Goal: Task Accomplishment & Management: Manage account settings

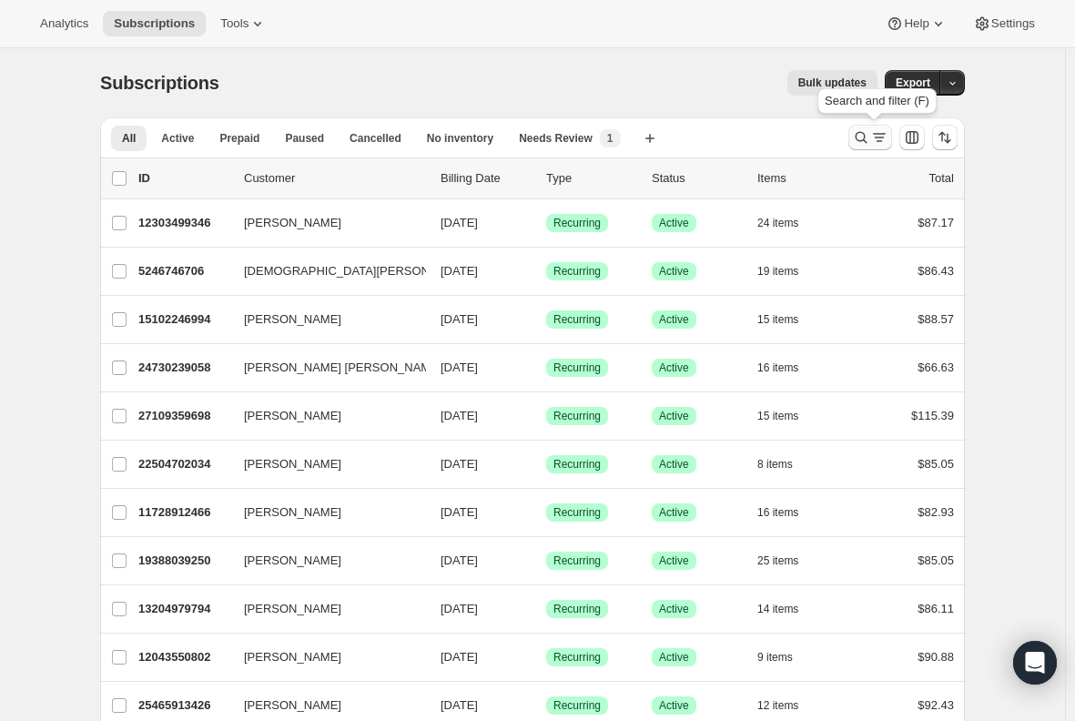
click at [860, 138] on icon "Search and filter results" at bounding box center [862, 138] width 12 height 12
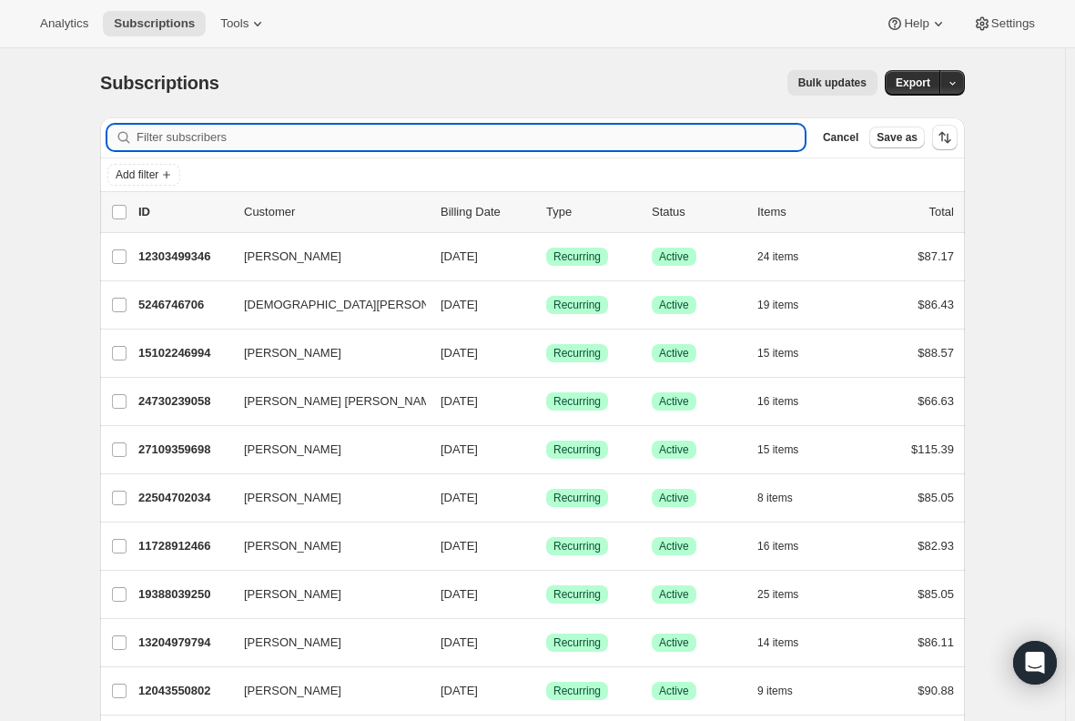
click at [305, 140] on input "Filter subscribers" at bounding box center [471, 137] width 668 height 25
paste input "tamwllams@yahoo.com"
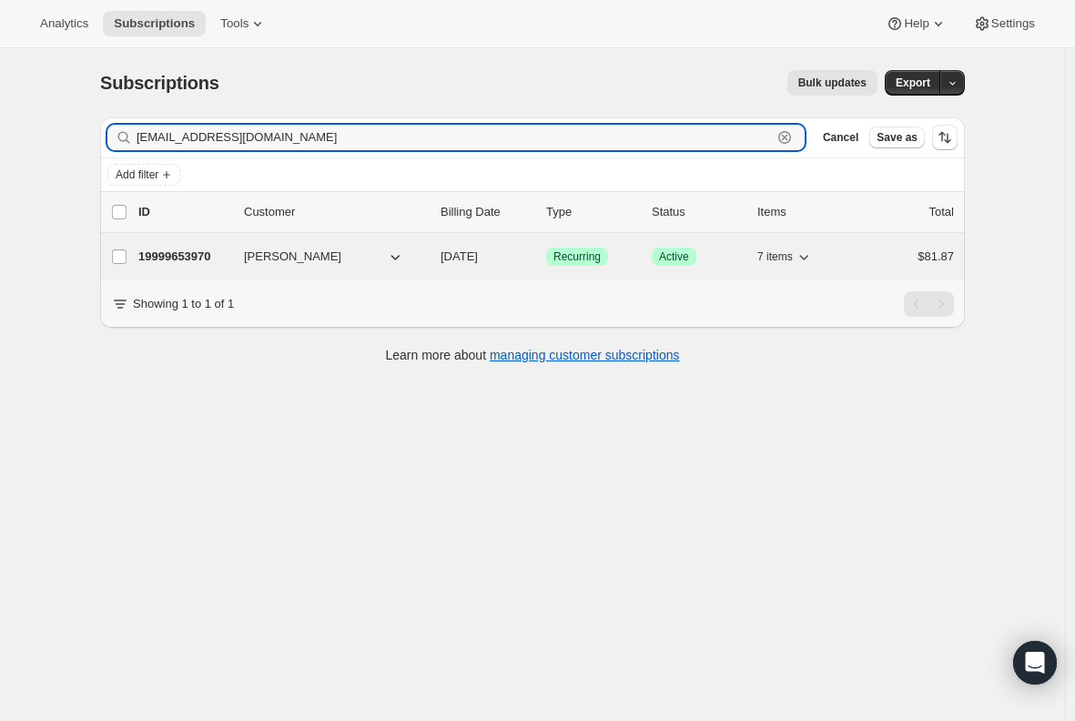
type input "tamwllams@yahoo.com"
click at [182, 256] on p "19999653970" at bounding box center [183, 257] width 91 height 18
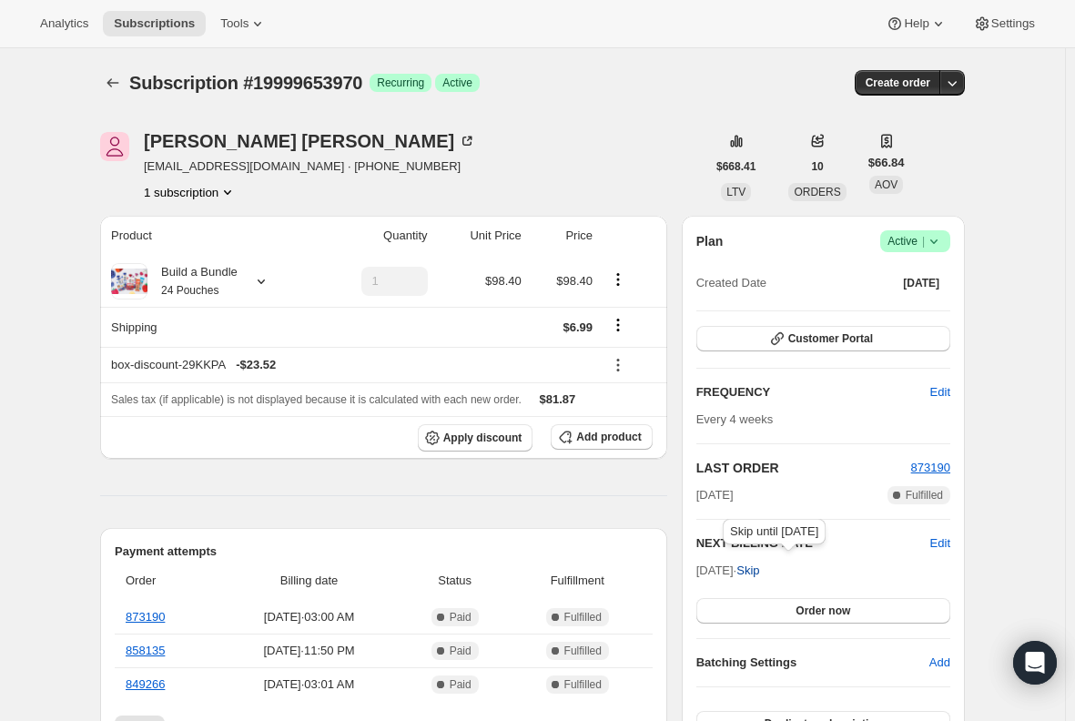
click at [759, 576] on span "Skip" at bounding box center [747, 571] width 23 height 18
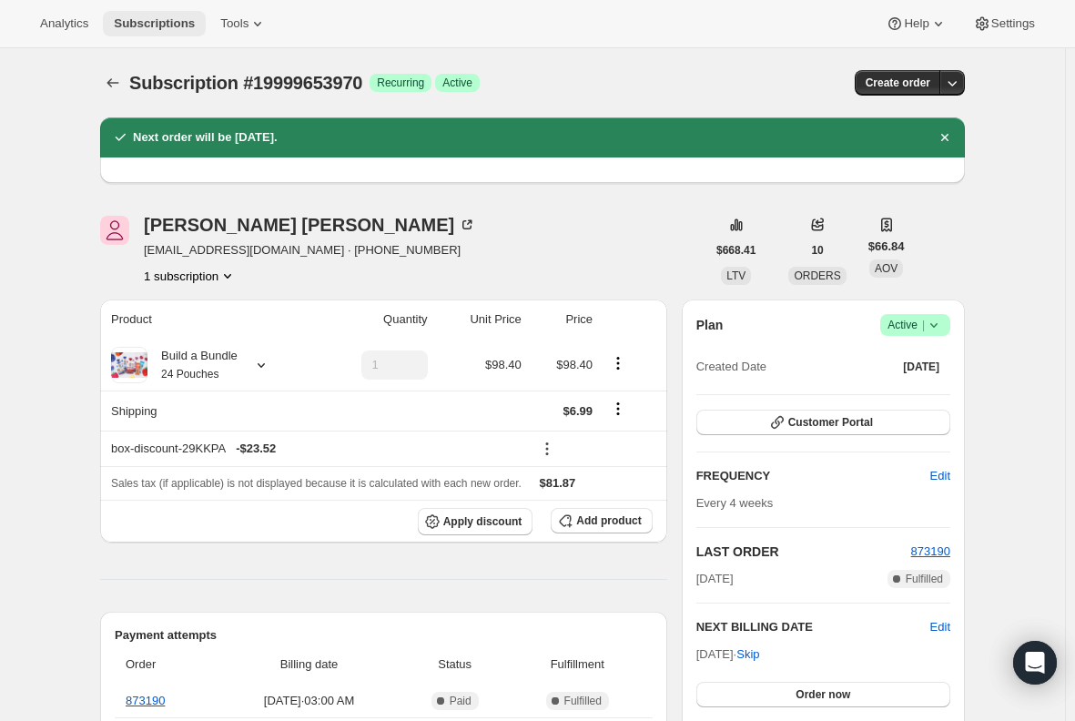
click at [150, 20] on span "Subscriptions" at bounding box center [154, 23] width 81 height 15
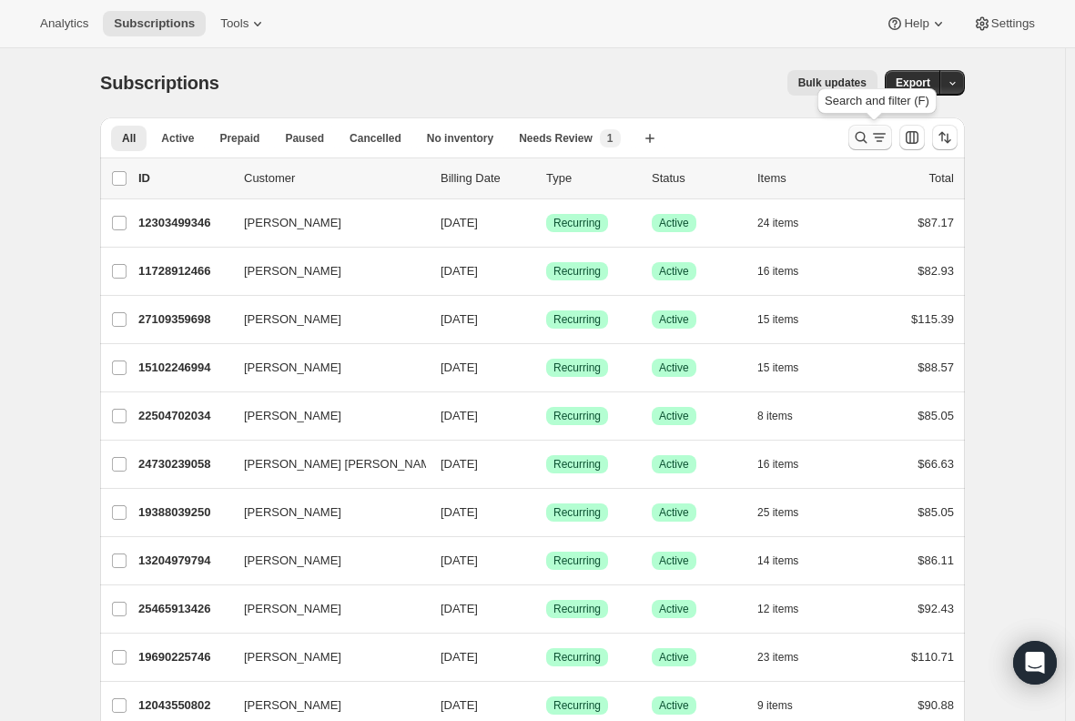
click at [862, 136] on icon "Search and filter results" at bounding box center [861, 137] width 18 height 18
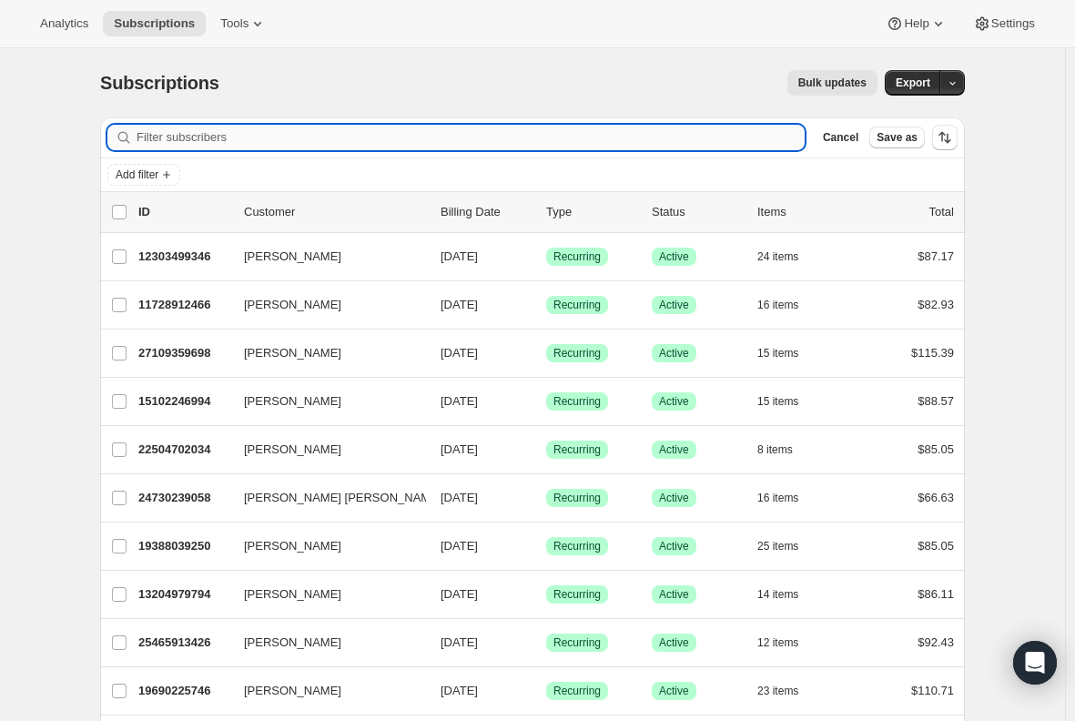
click at [378, 132] on input "Filter subscribers" at bounding box center [471, 137] width 668 height 25
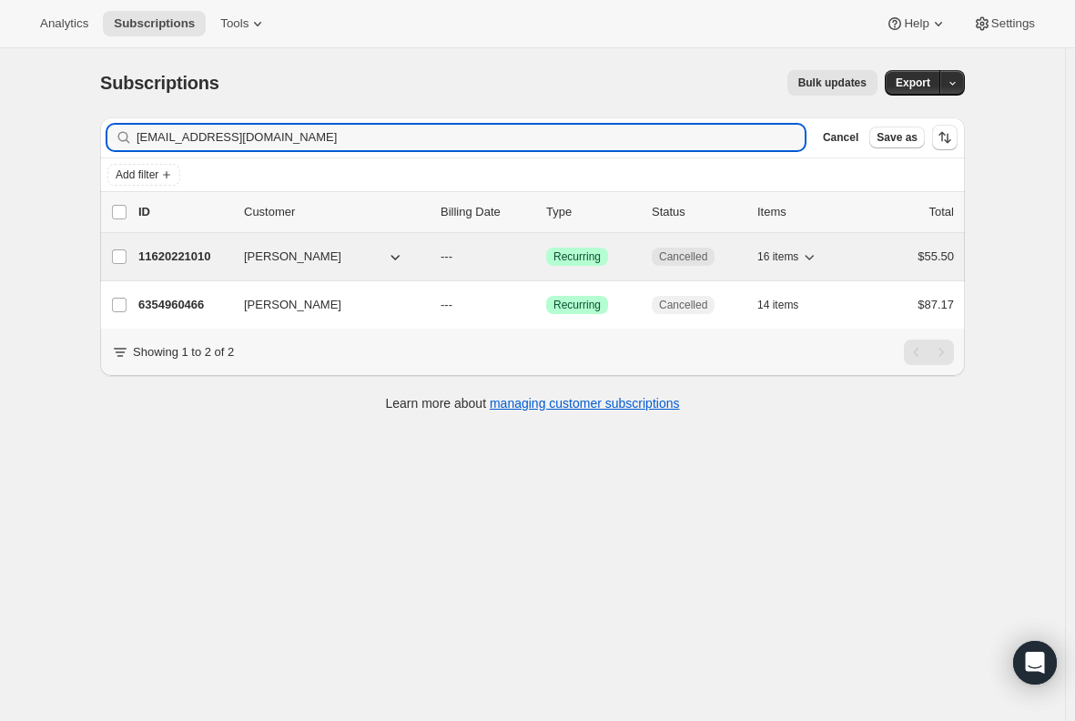
type input "[EMAIL_ADDRESS][DOMAIN_NAME]"
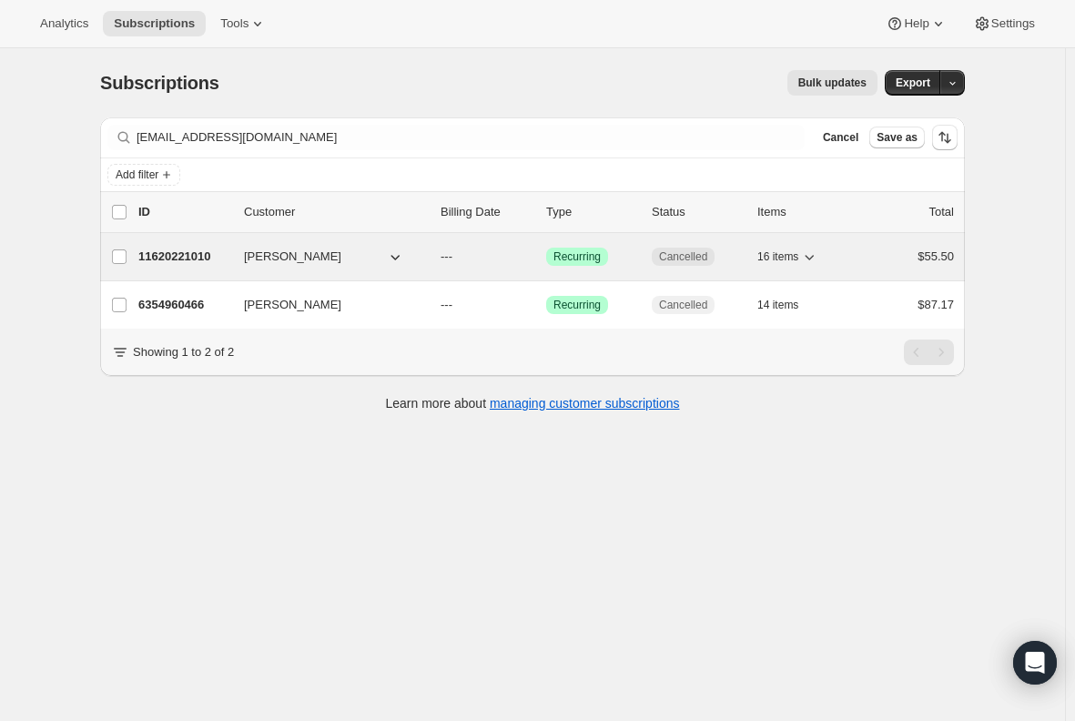
click at [175, 255] on p "11620221010" at bounding box center [183, 257] width 91 height 18
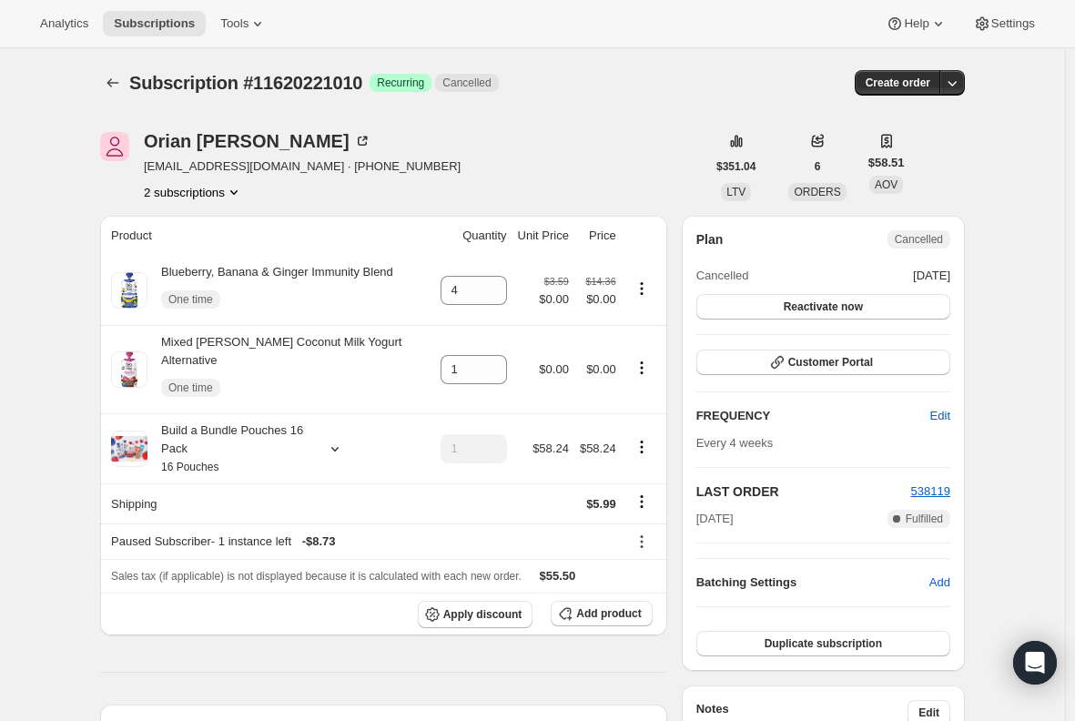
click at [194, 197] on button "2 subscriptions" at bounding box center [193, 192] width 99 height 18
click at [186, 256] on span "6354960466" at bounding box center [169, 257] width 66 height 14
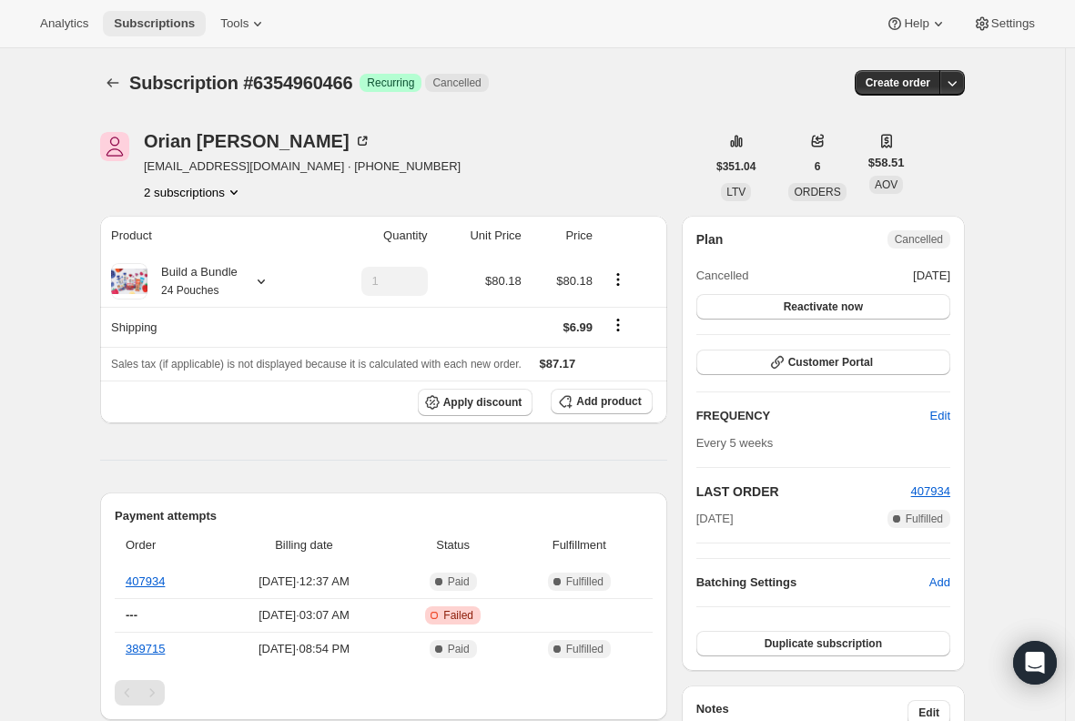
click at [144, 21] on span "Subscriptions" at bounding box center [154, 23] width 81 height 15
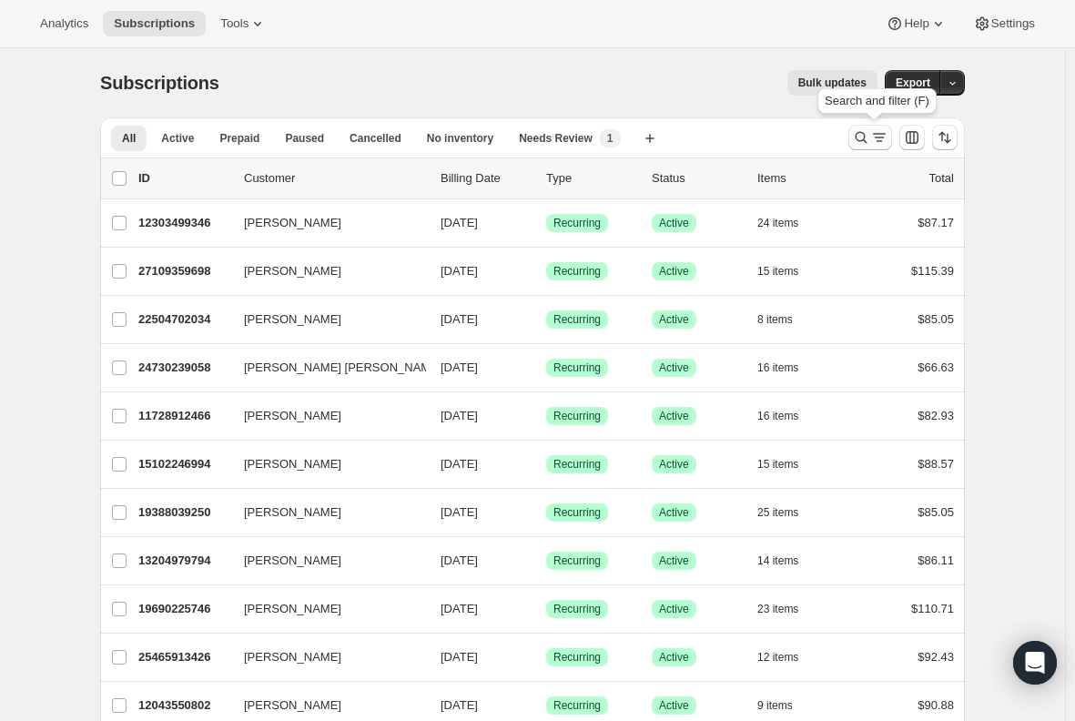
click at [866, 132] on icon "Search and filter results" at bounding box center [861, 137] width 18 height 18
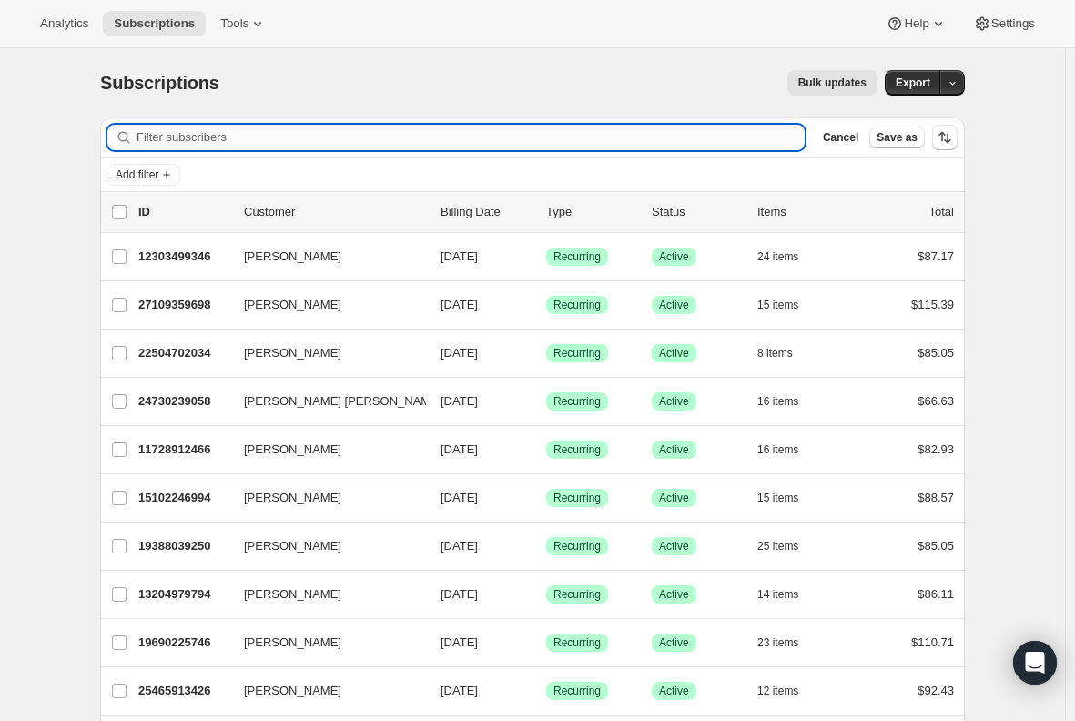
click at [355, 131] on input "Filter subscribers" at bounding box center [471, 137] width 668 height 25
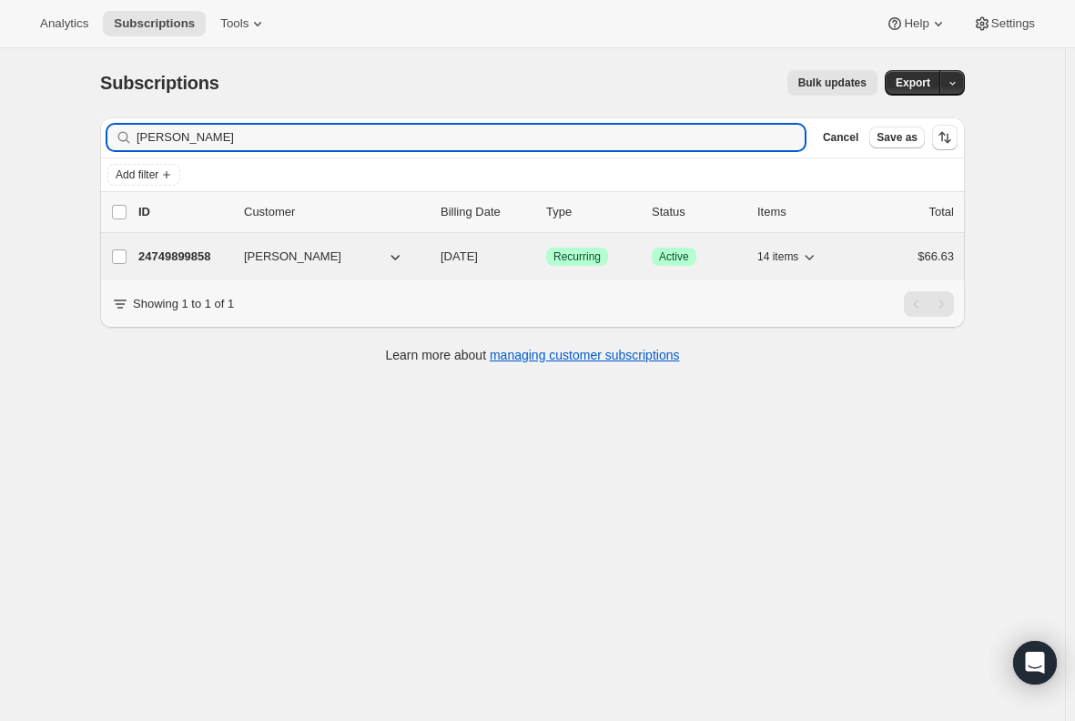
type input "[PERSON_NAME]"
click at [180, 254] on p "24749899858" at bounding box center [183, 257] width 91 height 18
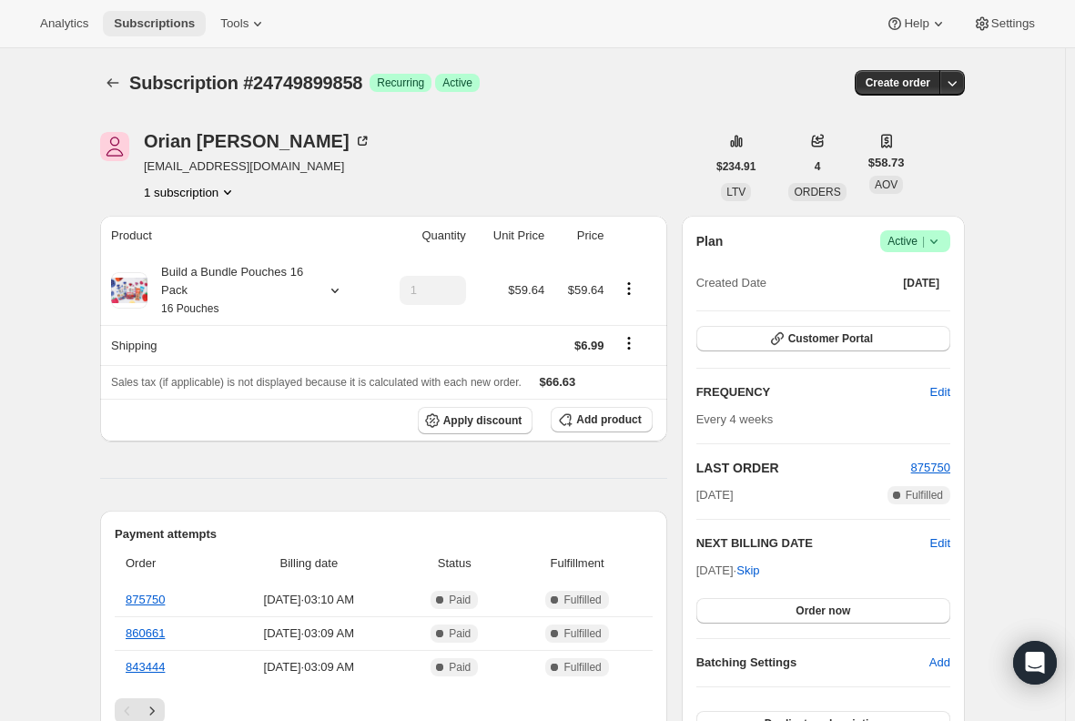
click at [154, 27] on span "Subscriptions" at bounding box center [154, 23] width 81 height 15
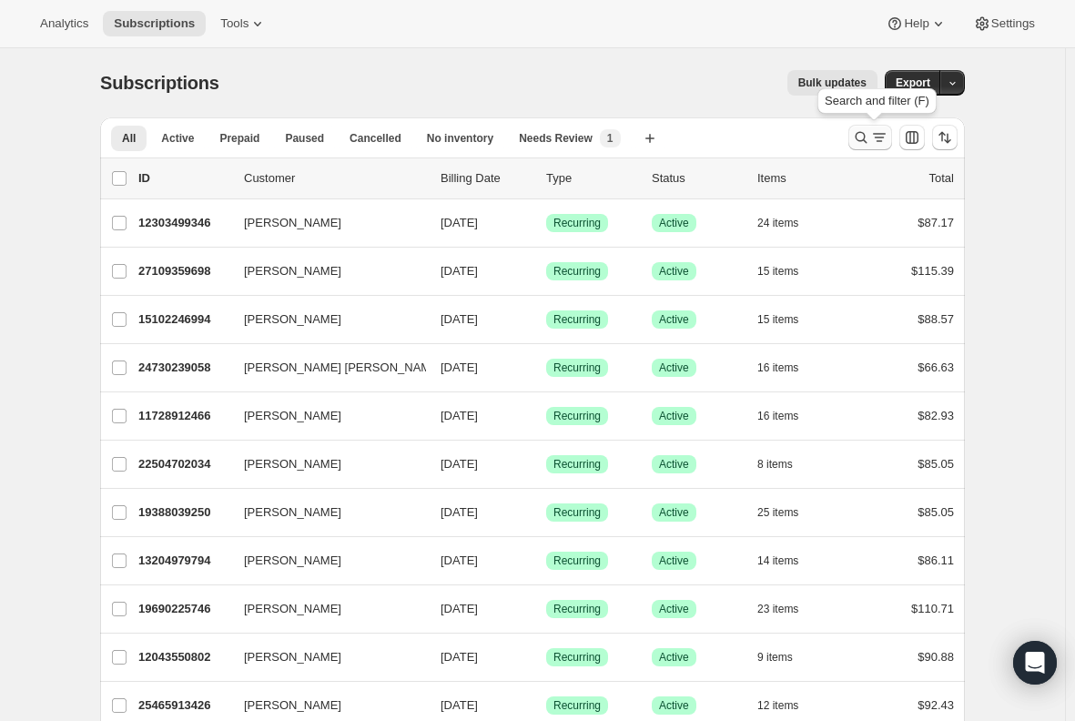
click at [867, 141] on icon "Search and filter results" at bounding box center [861, 137] width 18 height 18
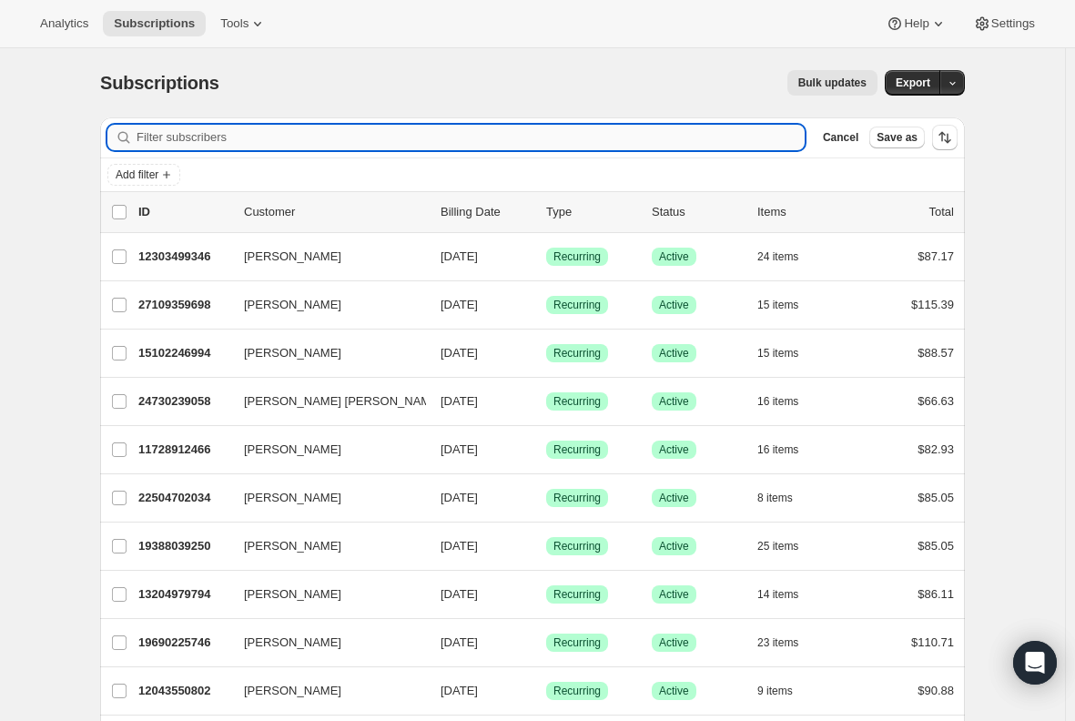
click at [277, 143] on input "Filter subscribers" at bounding box center [471, 137] width 668 height 25
paste input "[EMAIL_ADDRESS][DOMAIN_NAME]"
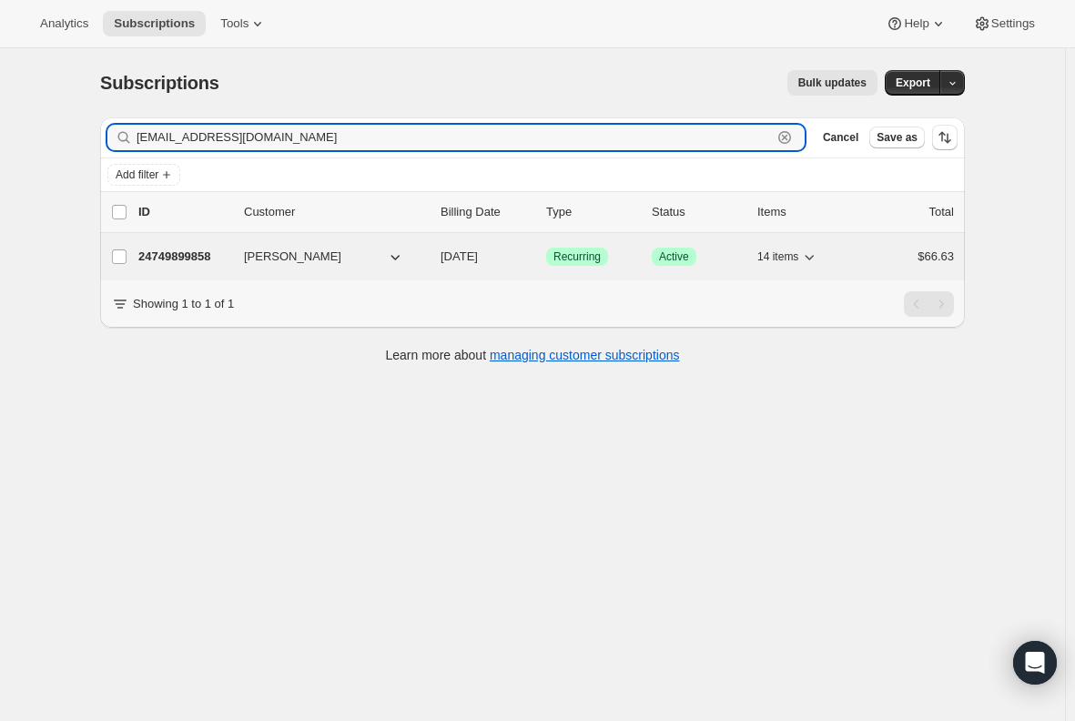
type input "[EMAIL_ADDRESS][DOMAIN_NAME]"
click at [177, 253] on p "24749899858" at bounding box center [183, 257] width 91 height 18
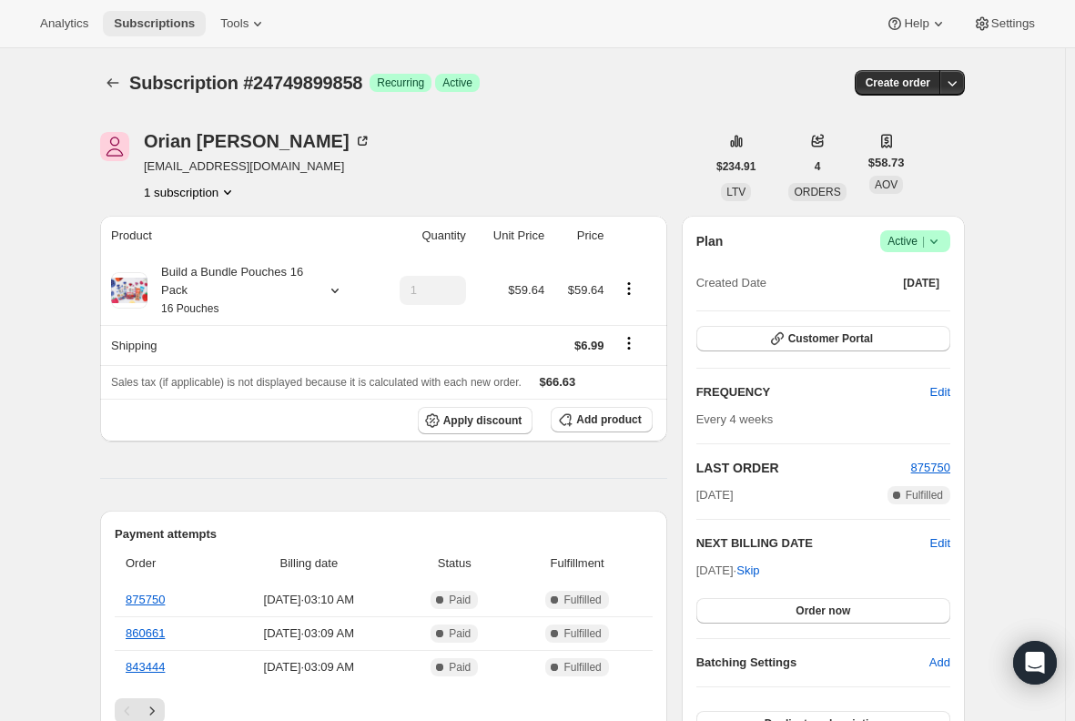
click at [148, 23] on span "Subscriptions" at bounding box center [154, 23] width 81 height 15
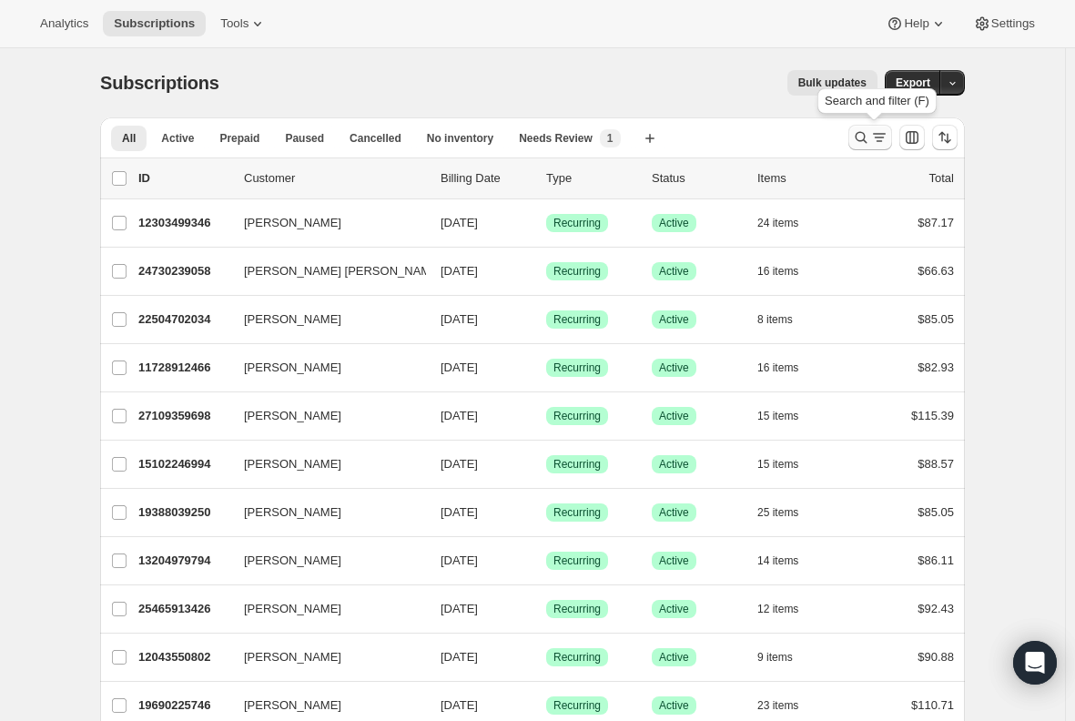
click at [861, 133] on icon "Search and filter results" at bounding box center [861, 137] width 18 height 18
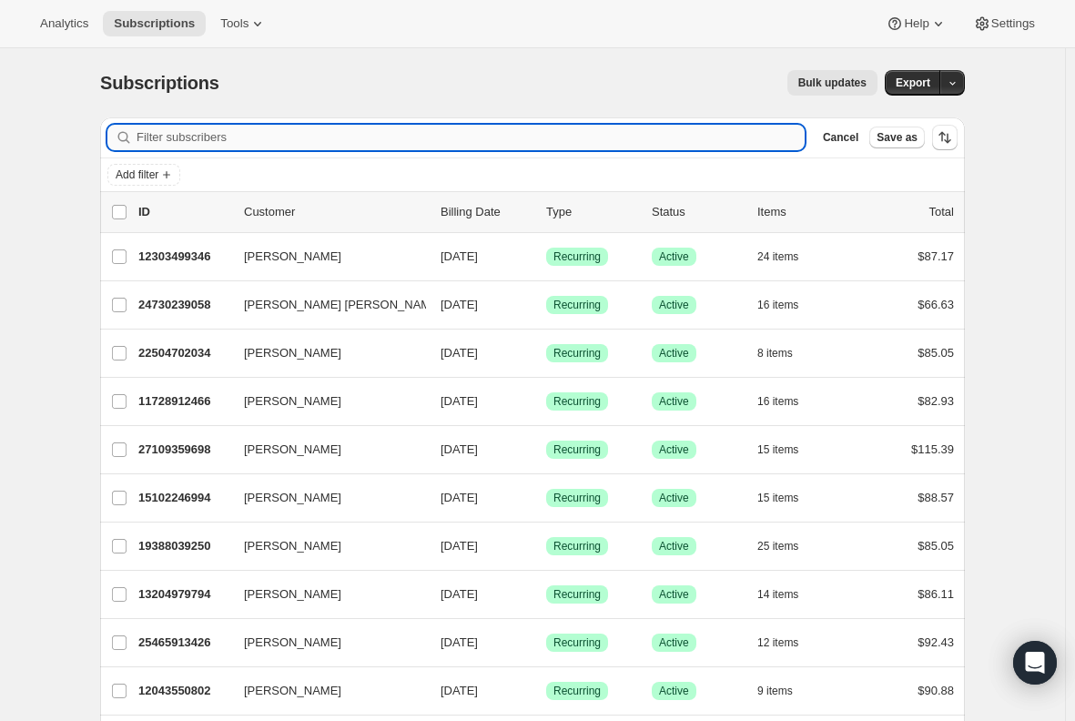
click at [435, 138] on input "Filter subscribers" at bounding box center [471, 137] width 668 height 25
paste input "[EMAIL_ADDRESS][DOMAIN_NAME]"
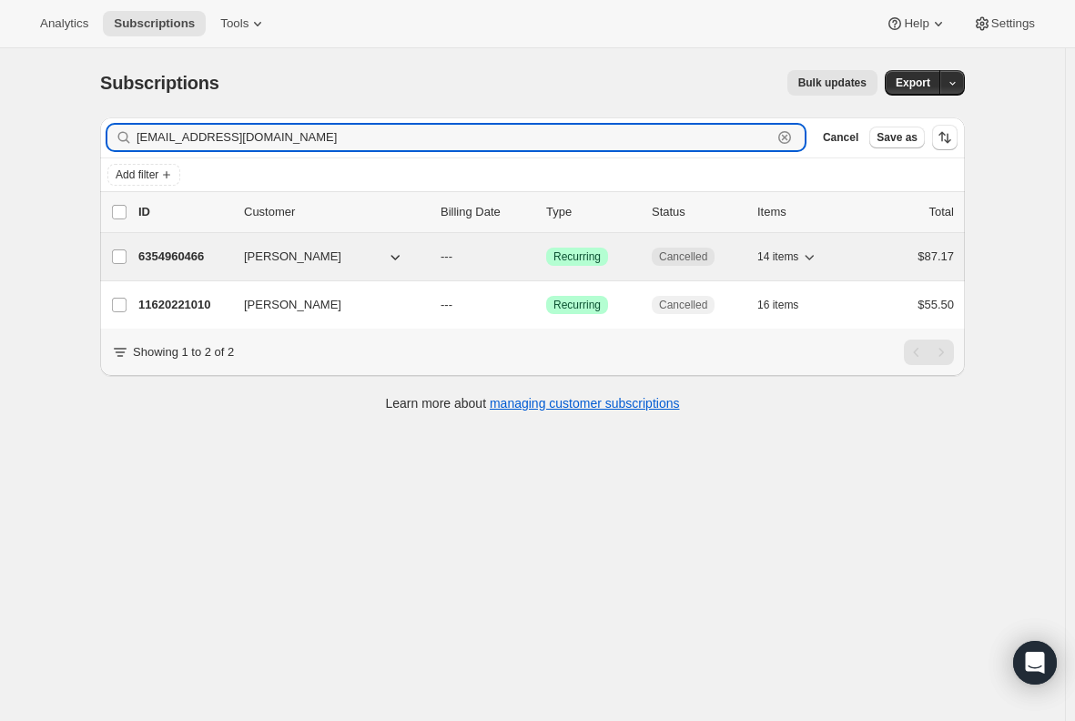
type input "[EMAIL_ADDRESS][DOMAIN_NAME]"
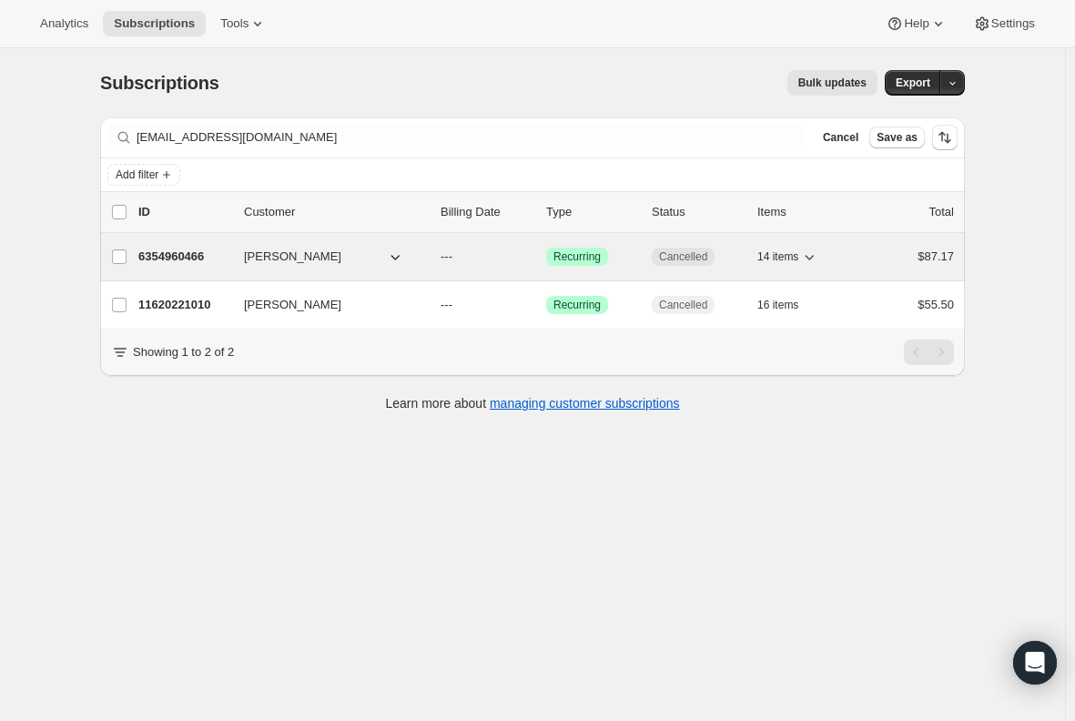
click at [187, 255] on p "6354960466" at bounding box center [183, 257] width 91 height 18
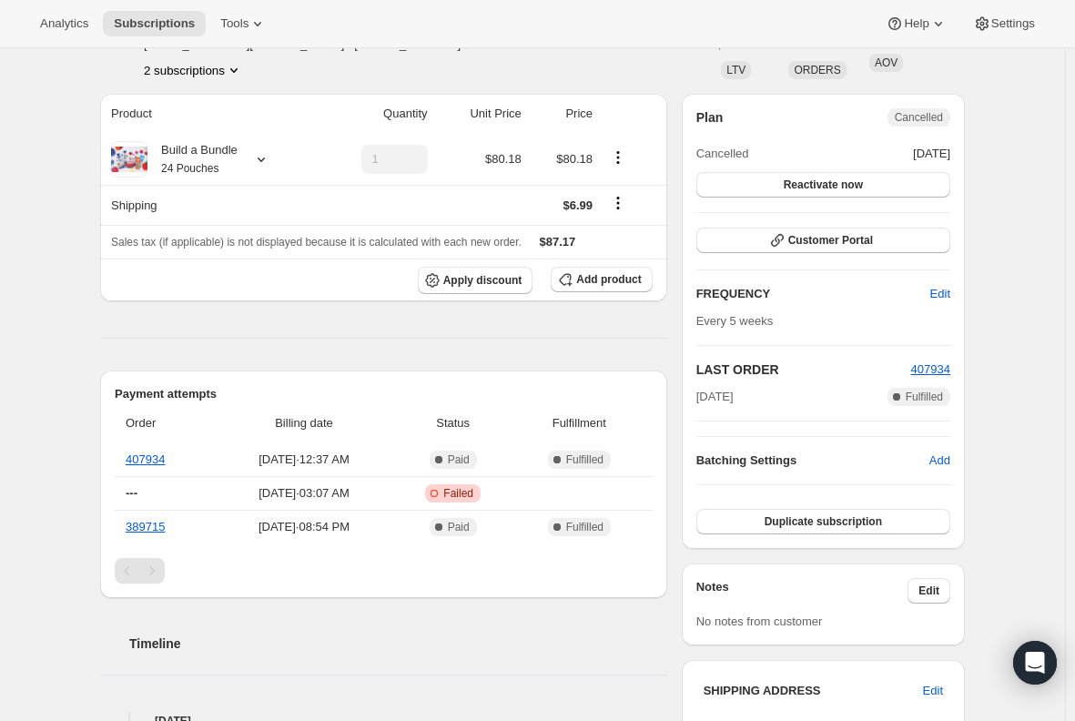
scroll to position [91, 0]
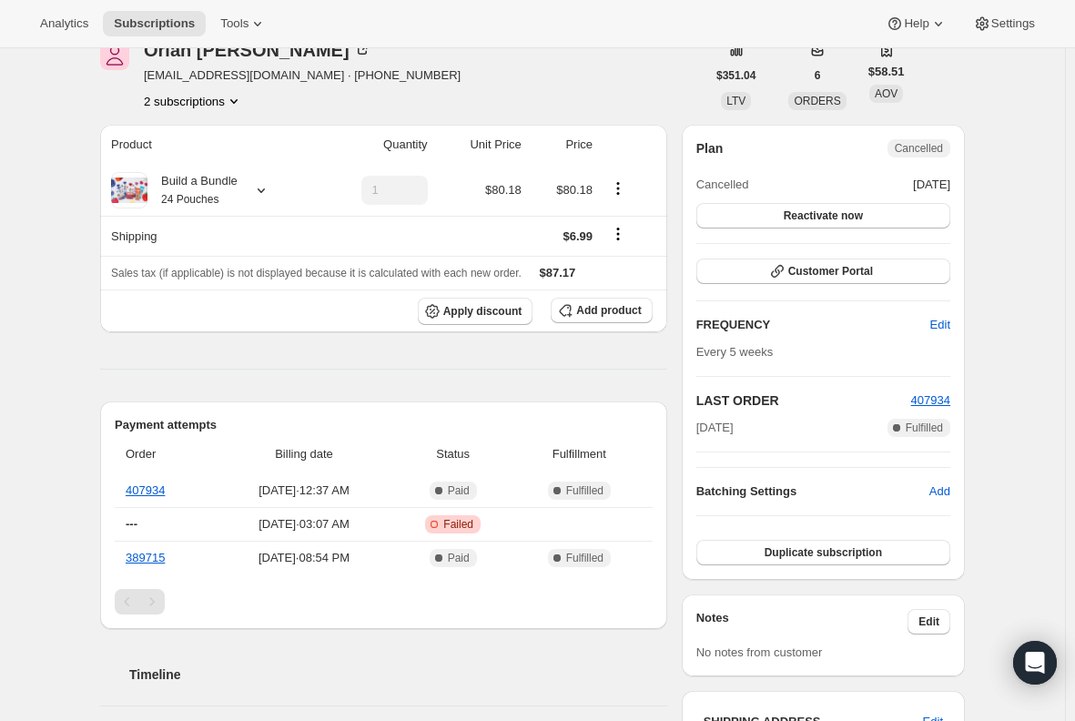
click at [199, 98] on button "2 subscriptions" at bounding box center [193, 101] width 99 height 18
click at [204, 135] on span "11620221010" at bounding box center [174, 135] width 73 height 14
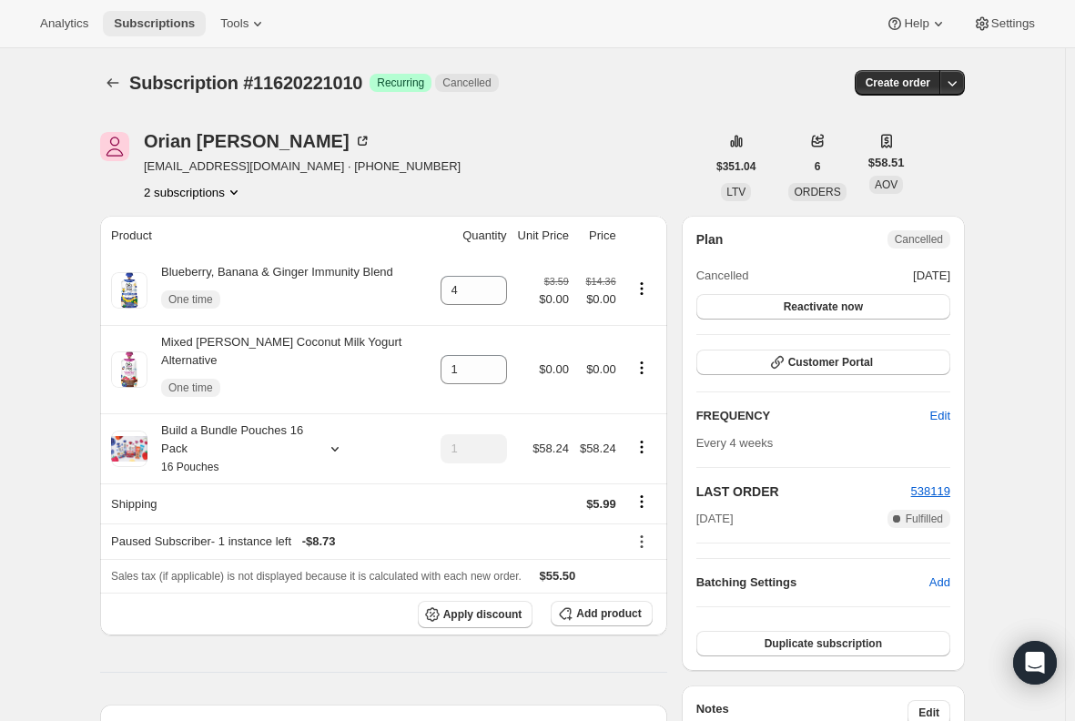
click at [167, 25] on span "Subscriptions" at bounding box center [154, 23] width 81 height 15
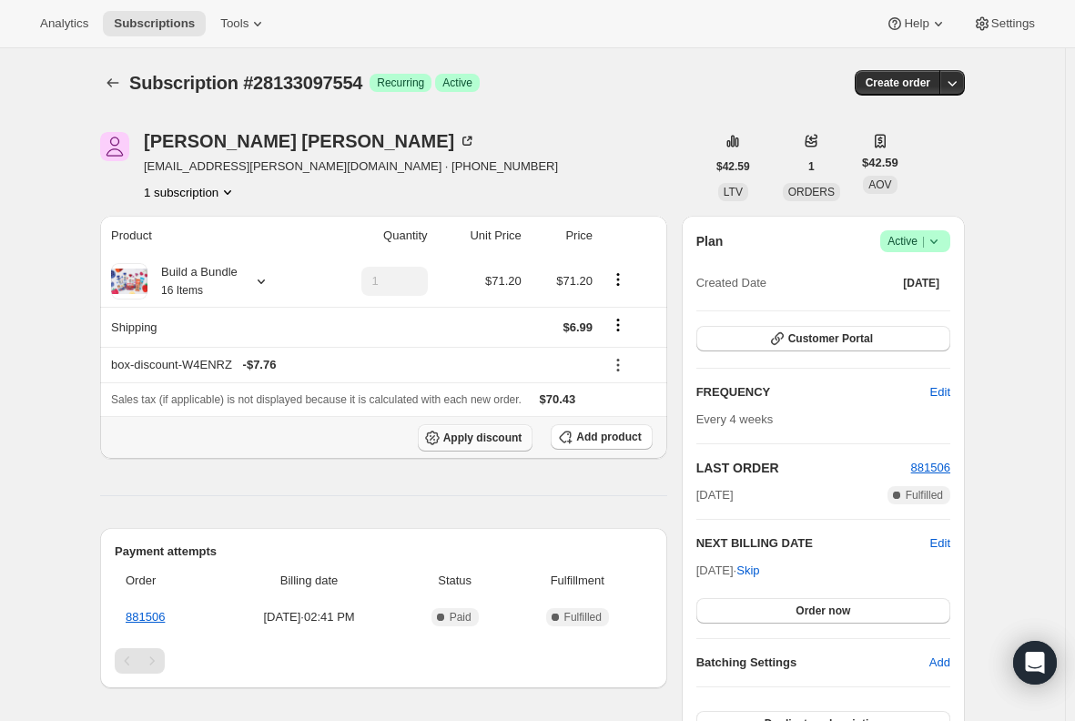
click at [471, 437] on span "Apply discount" at bounding box center [482, 437] width 79 height 15
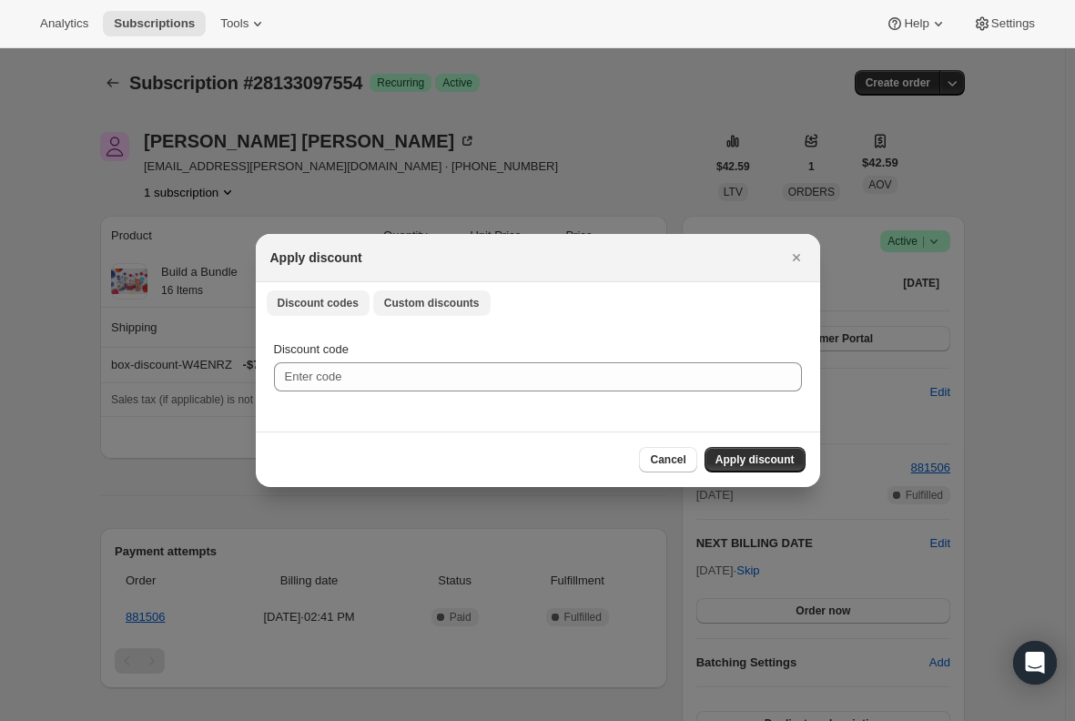
click at [417, 299] on span "Custom discounts" at bounding box center [432, 303] width 96 height 15
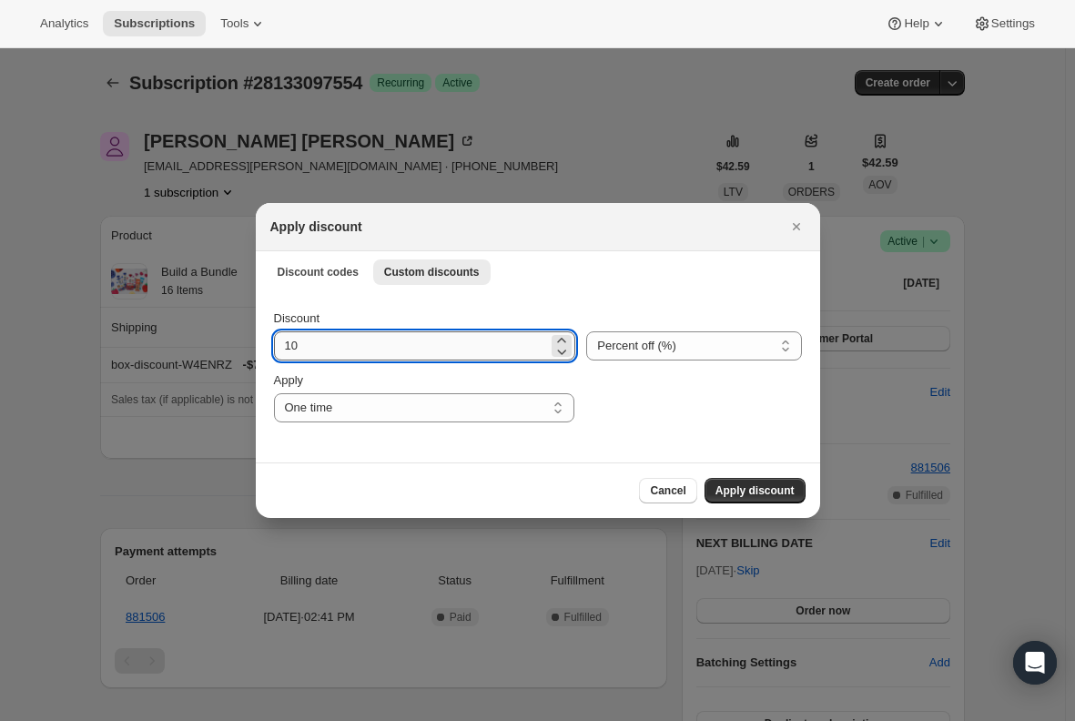
click at [332, 357] on input "10" at bounding box center [411, 345] width 275 height 29
type input "1"
type input "20"
click at [300, 494] on div "Cancel Apply discount" at bounding box center [537, 490] width 535 height 25
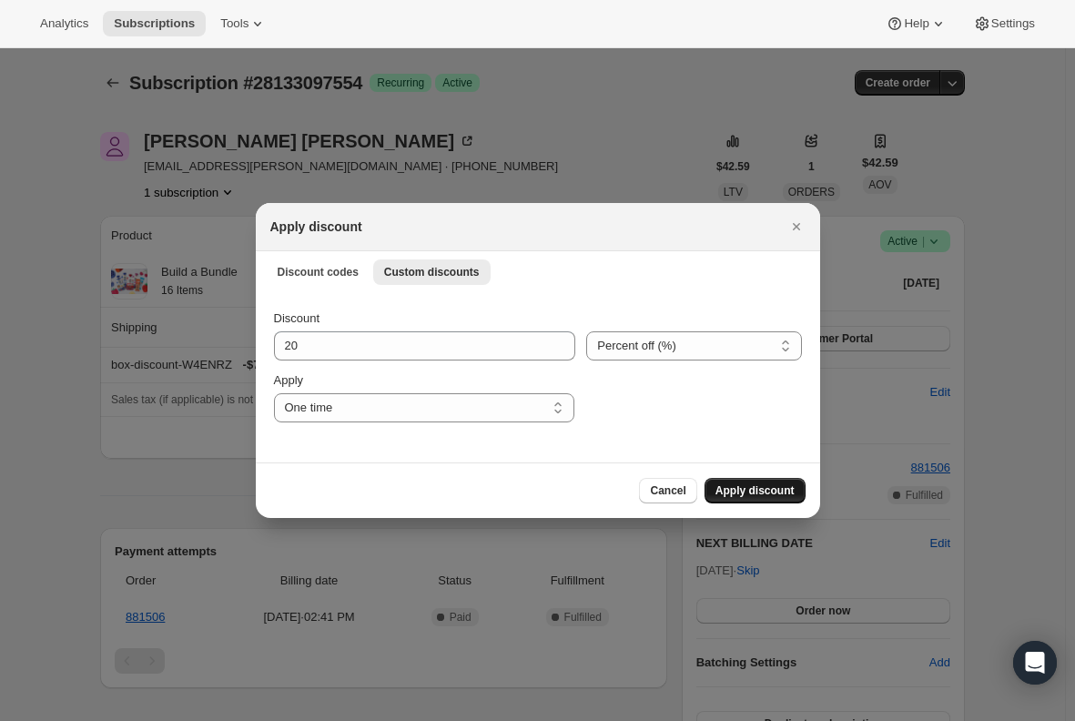
click at [759, 494] on span "Apply discount" at bounding box center [754, 490] width 79 height 15
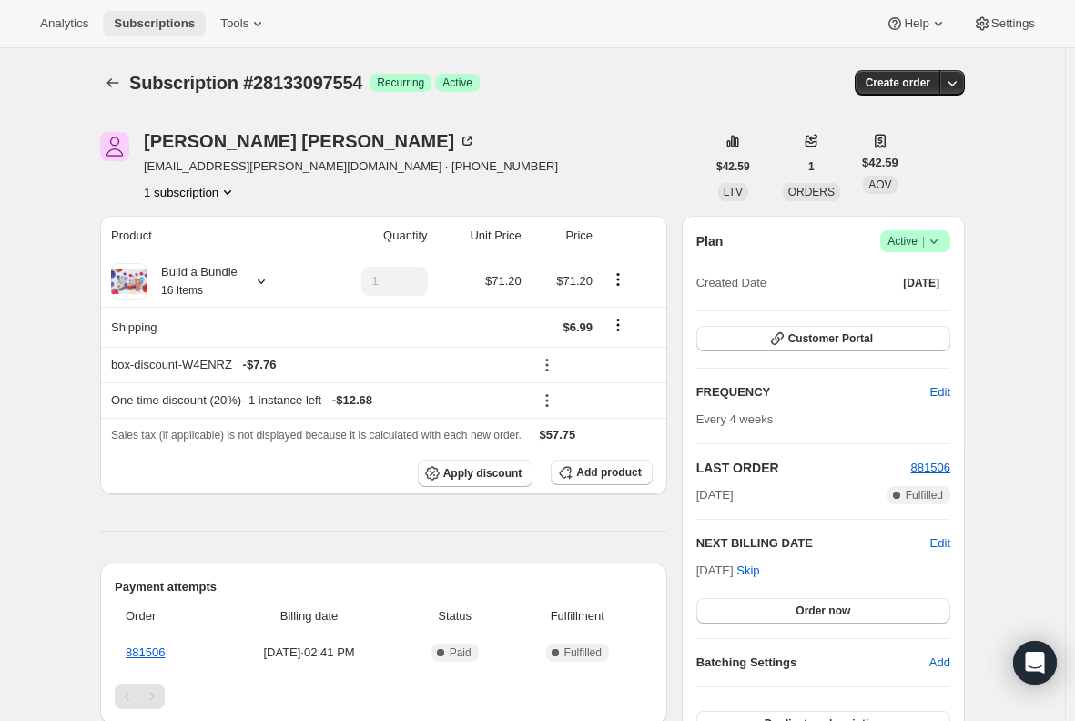
click at [147, 25] on span "Subscriptions" at bounding box center [154, 23] width 81 height 15
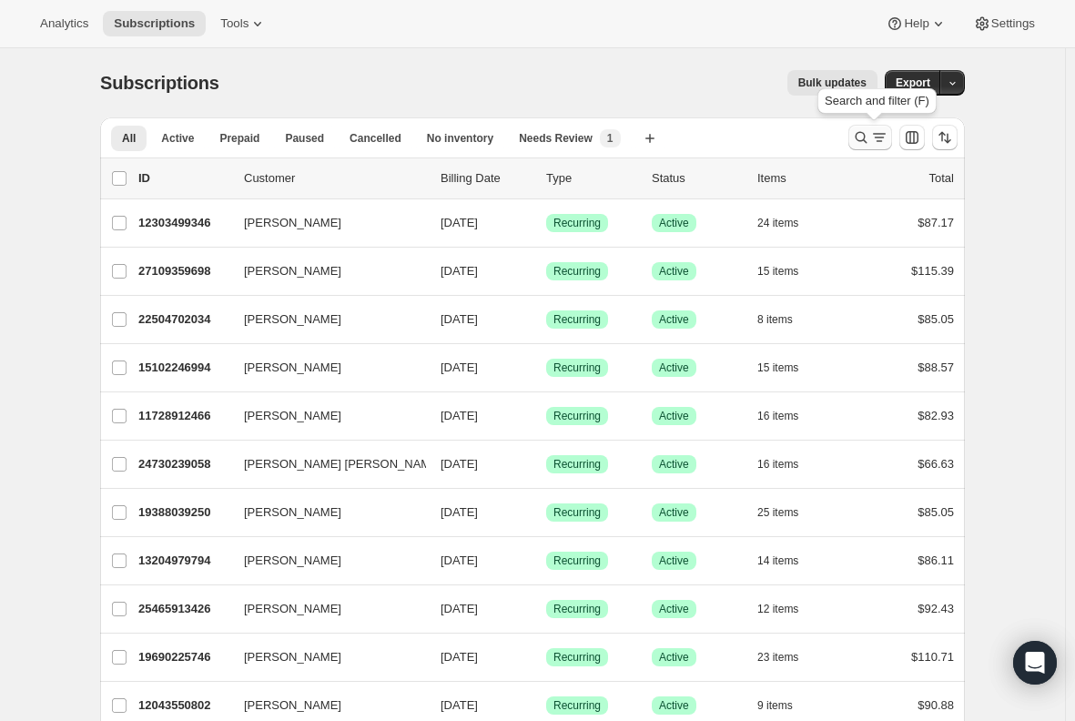
click at [876, 138] on icon "Search and filter results" at bounding box center [879, 137] width 18 height 18
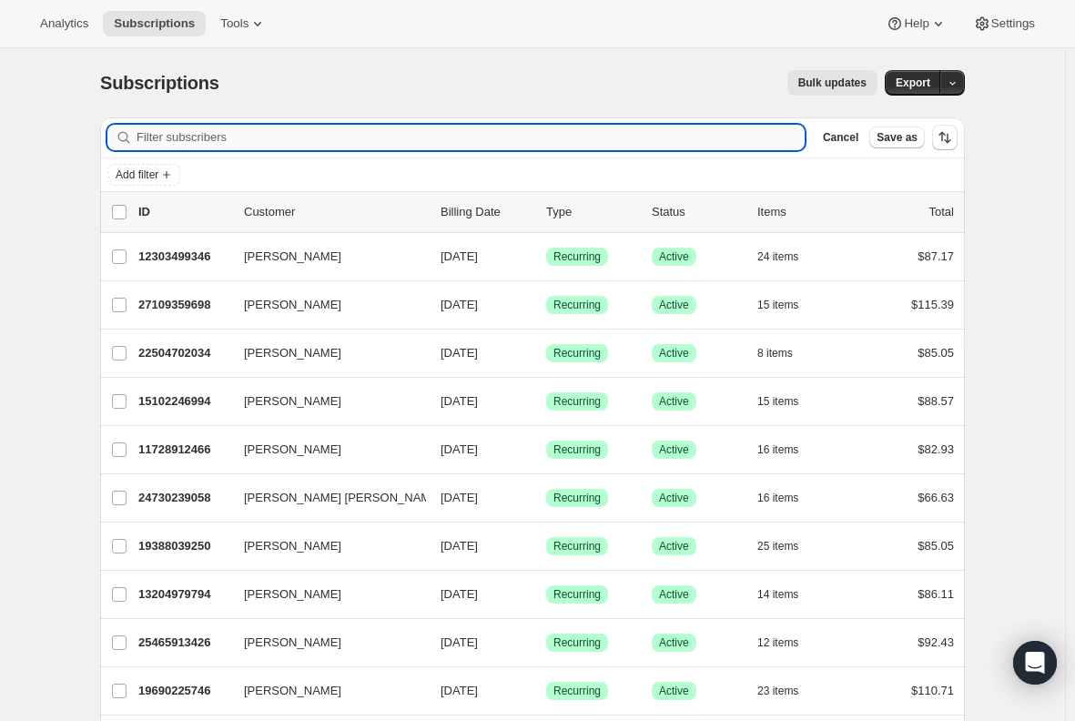
click at [491, 131] on input "Filter subscribers" at bounding box center [471, 137] width 668 height 25
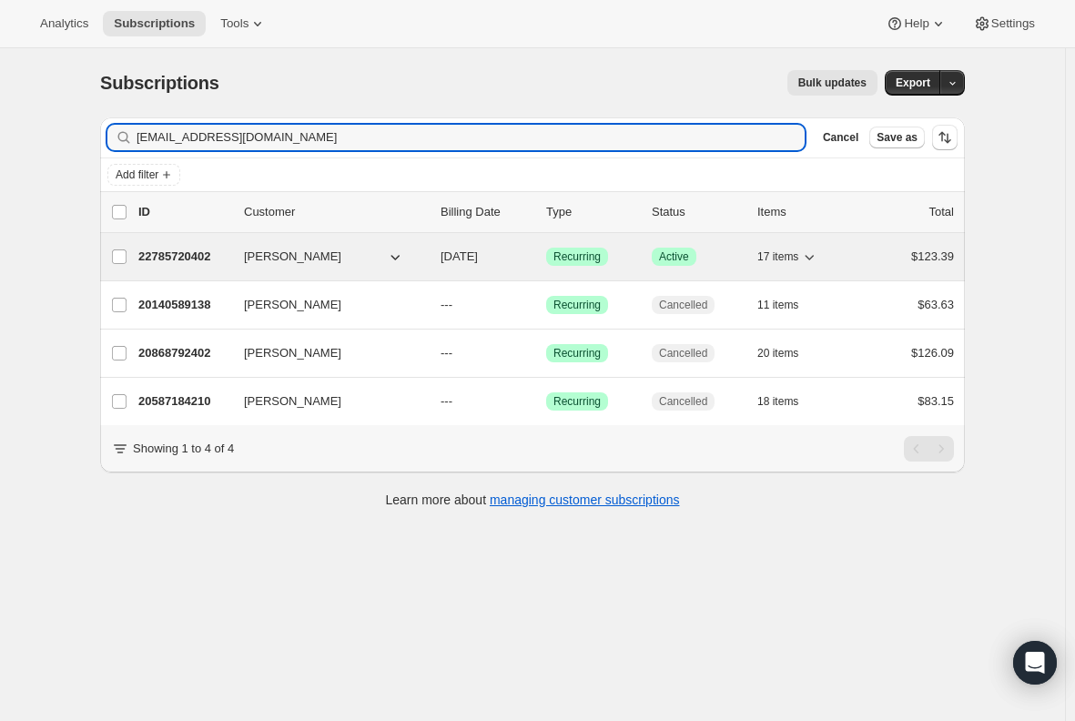
type input "lookbeforeyouleap1018@gmail.com"
click at [174, 261] on p "22785720402" at bounding box center [183, 257] width 91 height 18
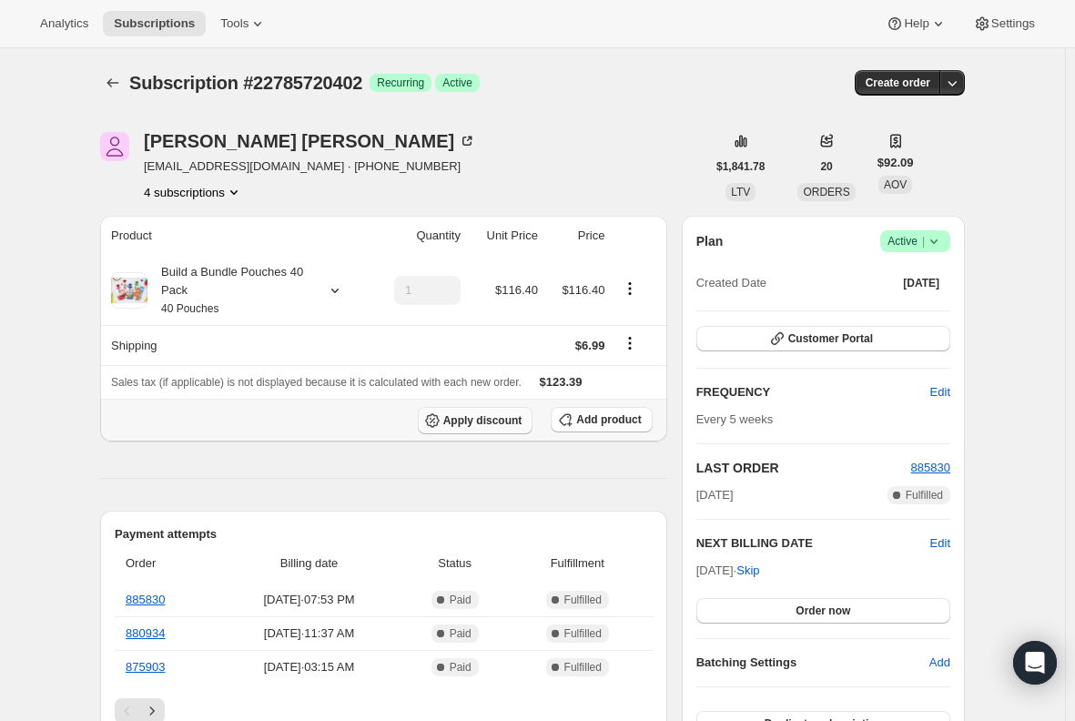
click at [465, 423] on span "Apply discount" at bounding box center [482, 420] width 79 height 15
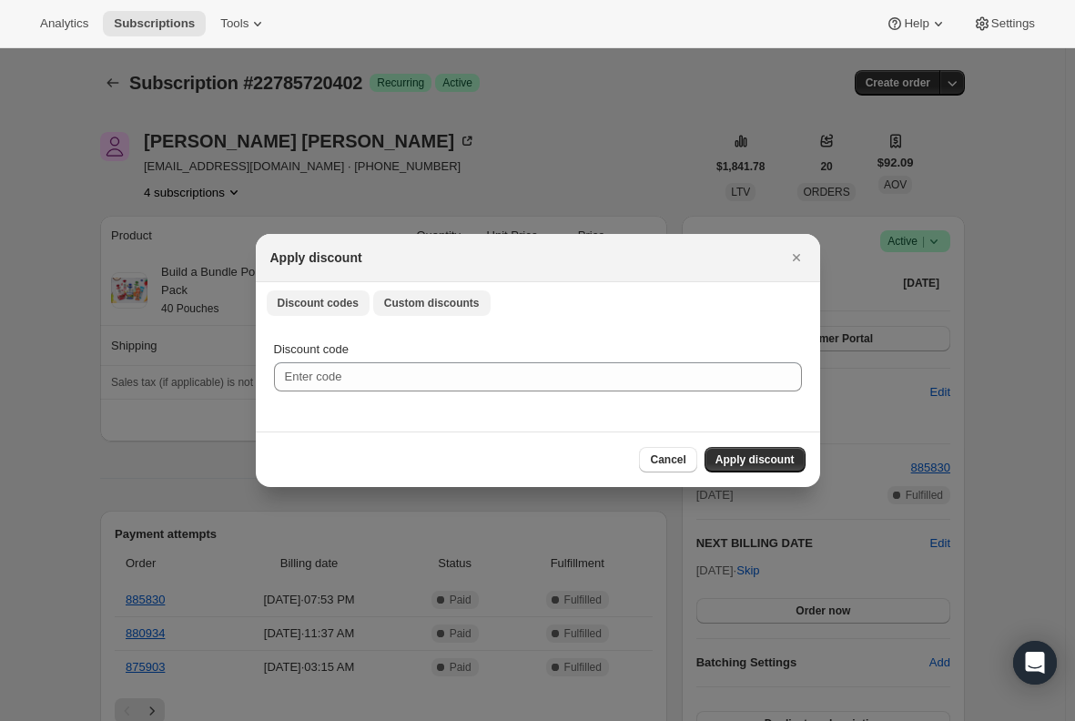
click at [410, 298] on span "Custom discounts" at bounding box center [432, 303] width 96 height 15
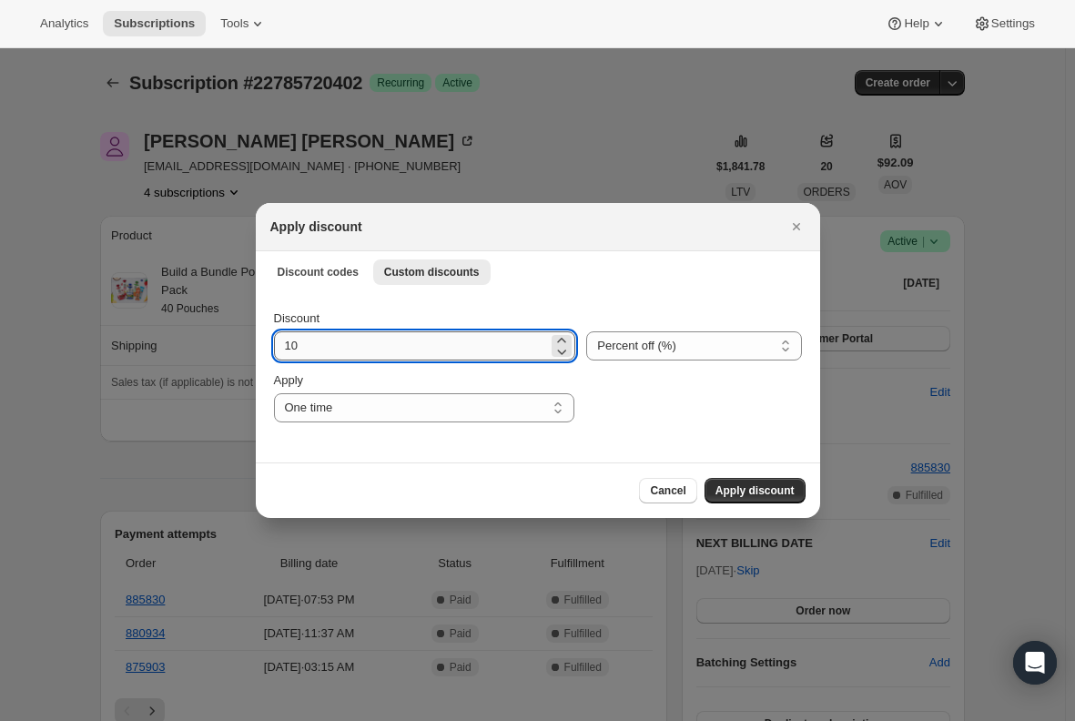
click at [358, 348] on input "10" at bounding box center [411, 345] width 275 height 29
type input "15"
click at [756, 490] on span "Apply discount" at bounding box center [754, 490] width 79 height 15
